Goal: Find specific page/section: Find specific page/section

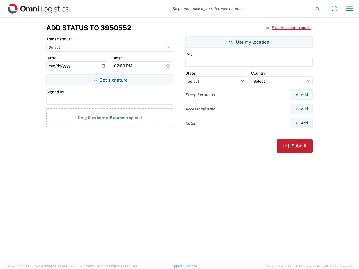
click at [241, 9] on input "search" at bounding box center [240, 8] width 145 height 11
click at [318, 9] on icon at bounding box center [318, 9] width 8 height 8
click at [334, 9] on icon at bounding box center [334, 8] width 9 height 9
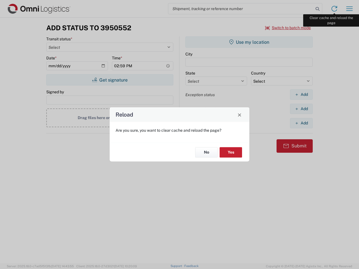
click at [349, 9] on div "Reload Are you sure, you want to clear cache and reload the page? No Yes" at bounding box center [179, 134] width 359 height 269
click at [288, 28] on div "Reload Are you sure, you want to clear cache and reload the page? No Yes" at bounding box center [179, 134] width 359 height 269
click at [110, 80] on div "Reload Are you sure, you want to clear cache and reload the page? No Yes" at bounding box center [179, 134] width 359 height 269
click at [249, 42] on div "Reload Are you sure, you want to clear cache and reload the page? No Yes" at bounding box center [179, 134] width 359 height 269
click at [301, 95] on div "Reload Are you sure, you want to clear cache and reload the page? No Yes" at bounding box center [179, 134] width 359 height 269
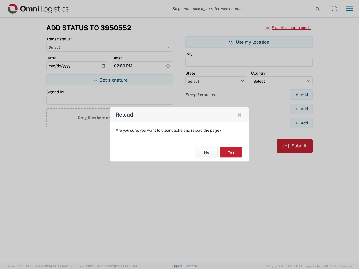
click at [301, 109] on div "Reload Are you sure, you want to clear cache and reload the page? No Yes" at bounding box center [179, 134] width 359 height 269
click at [301, 123] on div "Reload Are you sure, you want to clear cache and reload the page? No Yes" at bounding box center [179, 134] width 359 height 269
